Goal: Find specific page/section: Find specific page/section

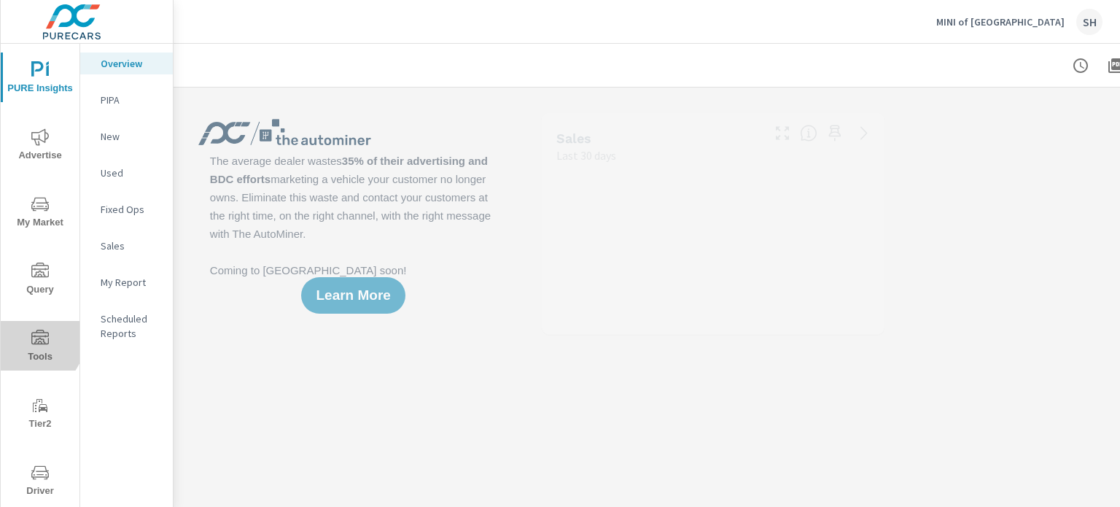
click at [33, 341] on icon "nav menu" at bounding box center [40, 339] width 18 height 18
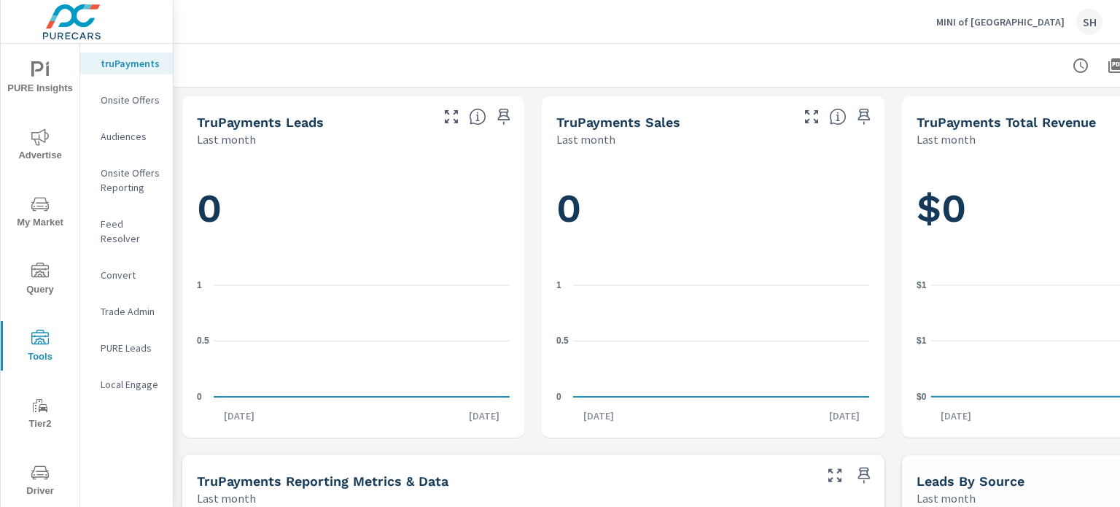
click at [151, 227] on p "Feed Resolver" at bounding box center [131, 231] width 61 height 29
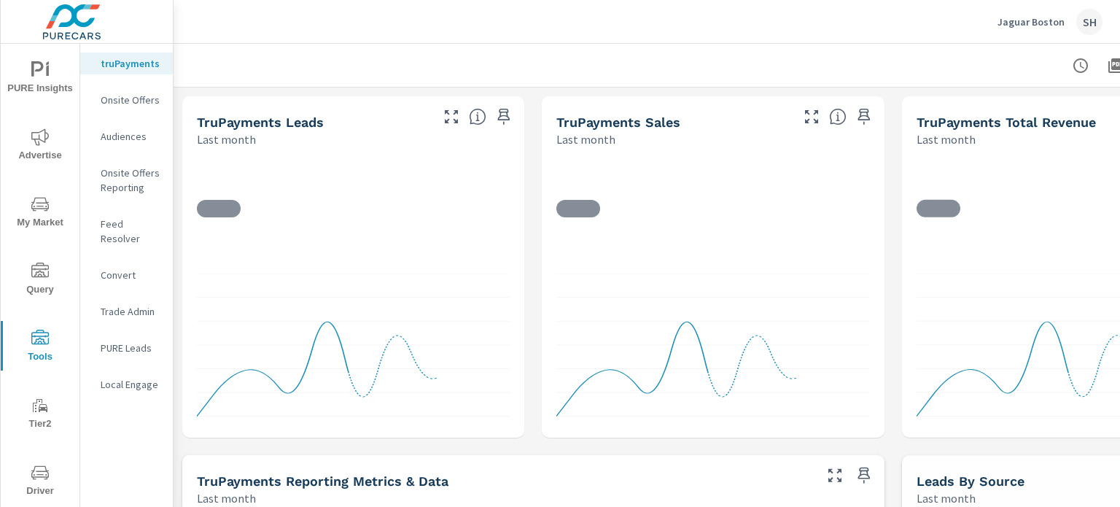
click at [39, 489] on span "Driver" at bounding box center [40, 482] width 70 height 36
